Goal: Transaction & Acquisition: Purchase product/service

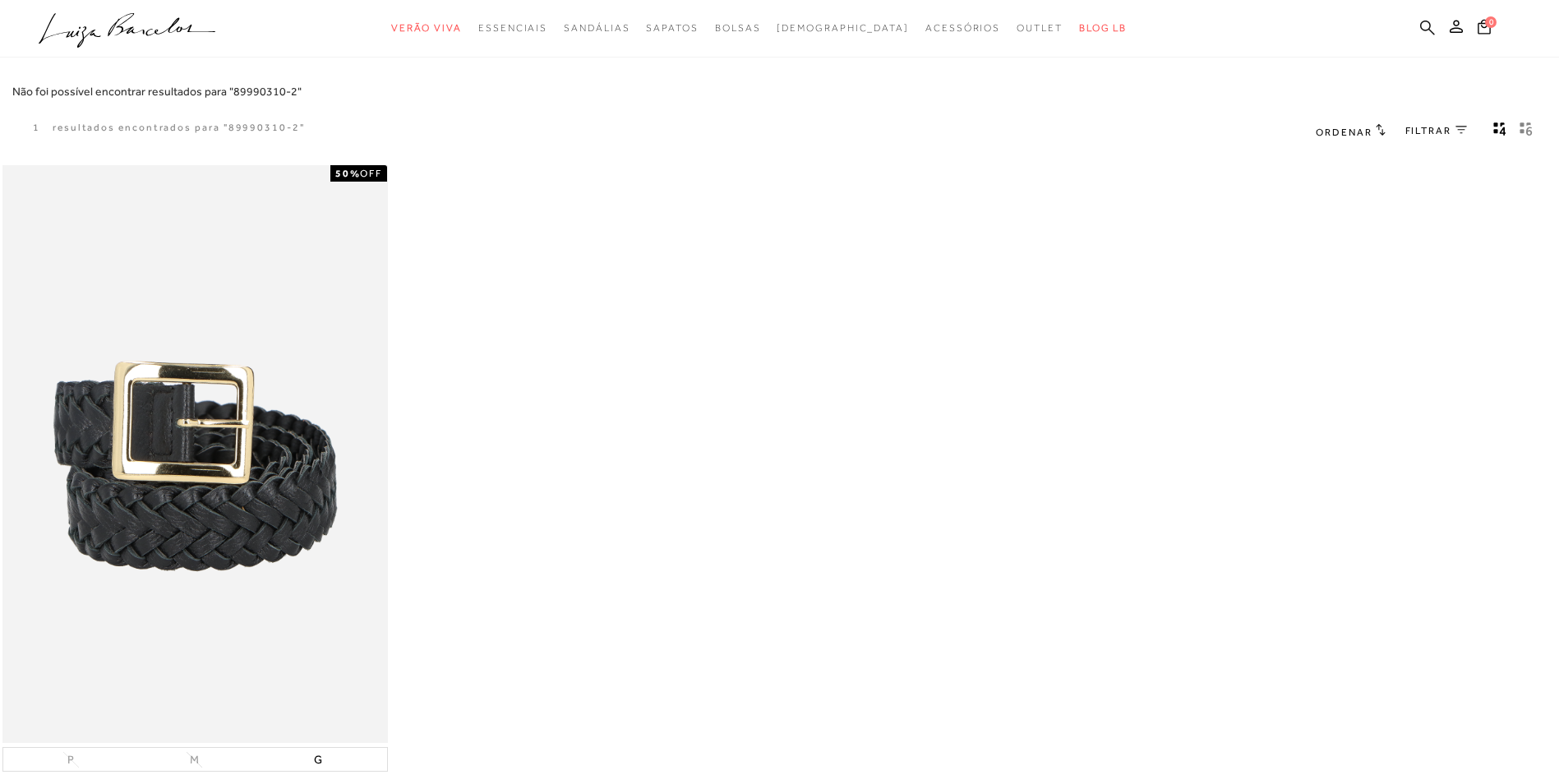
click at [1430, 29] on icon at bounding box center [1428, 27] width 15 height 15
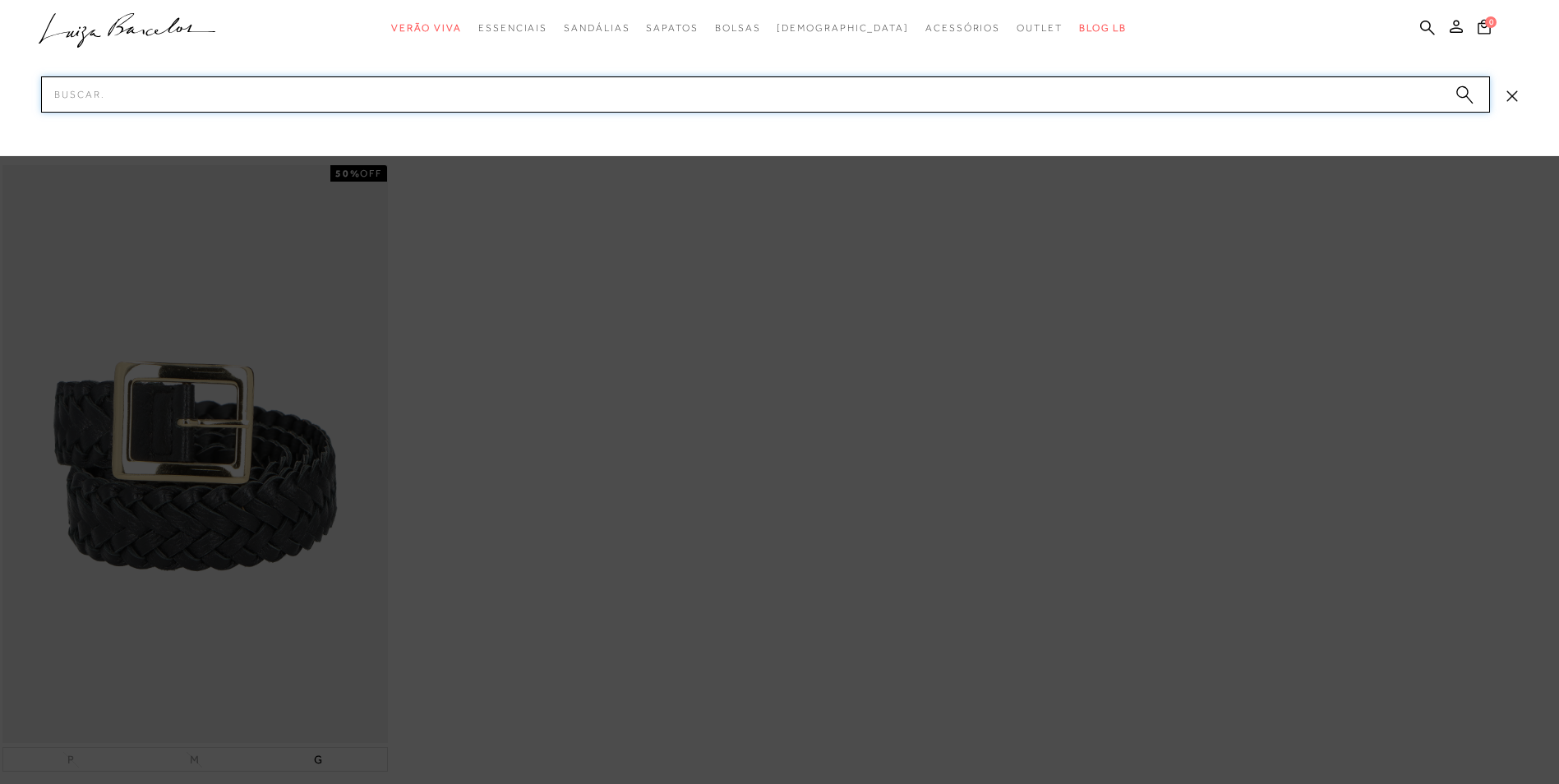
click at [531, 96] on input "Pesquisar" at bounding box center [766, 95] width 1449 height 36
type input "1"
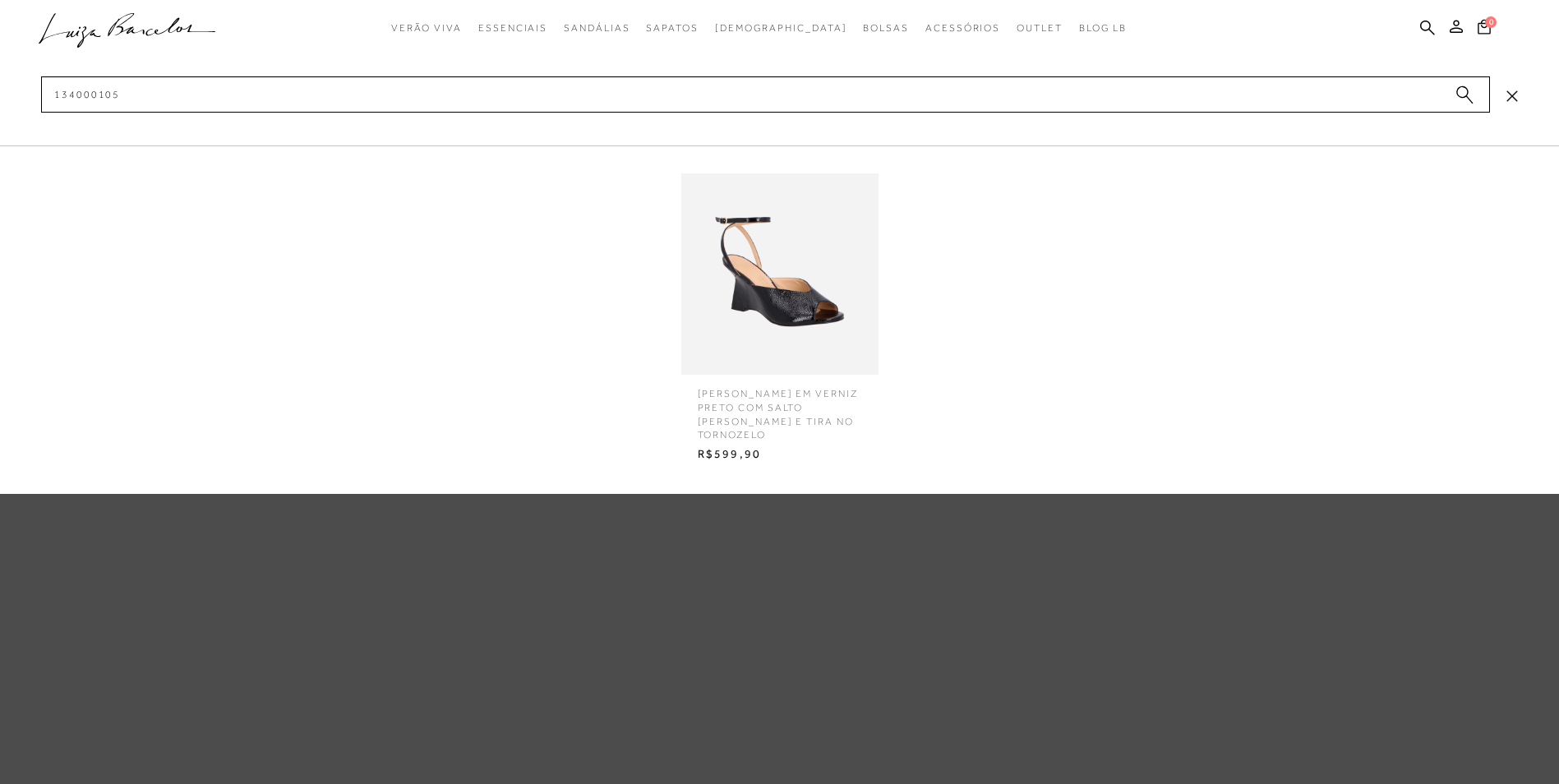
type input "134000105"
click at [741, 343] on img at bounding box center [780, 274] width 197 height 259
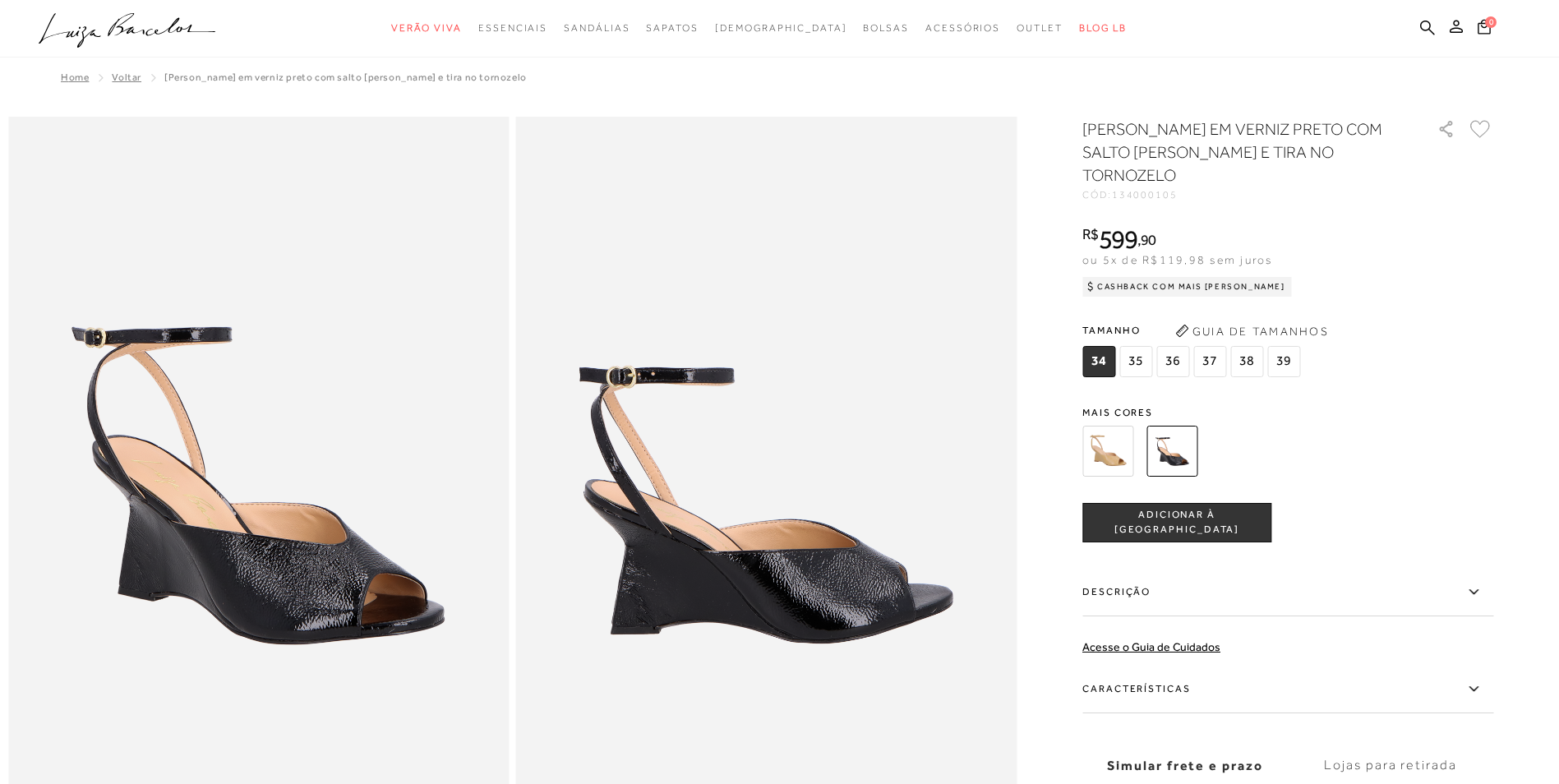
click at [1127, 427] on img at bounding box center [1108, 451] width 51 height 51
